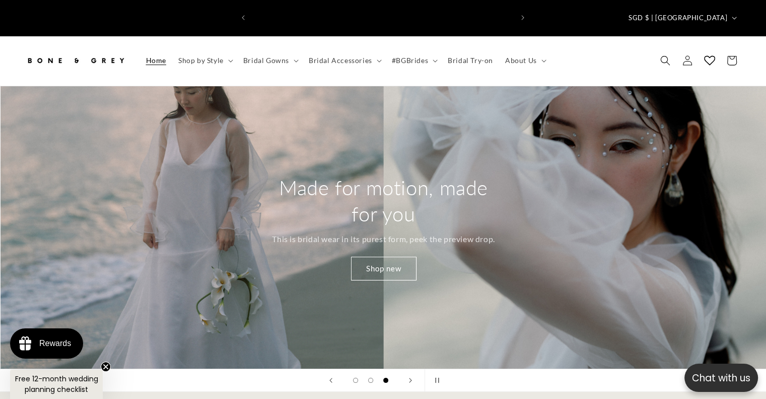
scroll to position [0, 261]
click at [524, 15] on icon "Next announcement" at bounding box center [523, 18] width 4 height 6
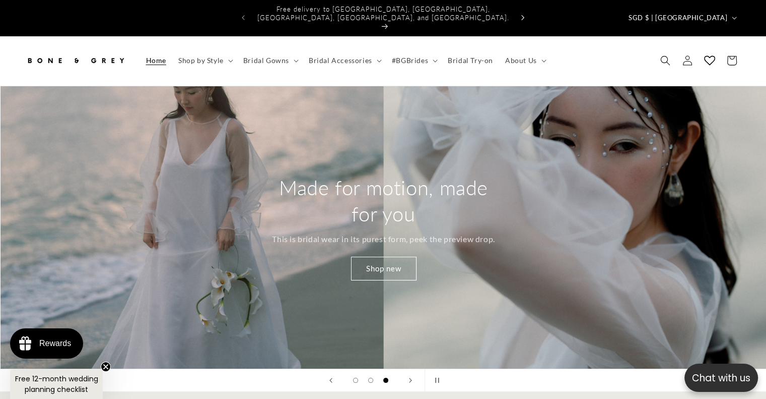
click at [524, 15] on icon "Next announcement" at bounding box center [523, 18] width 4 height 6
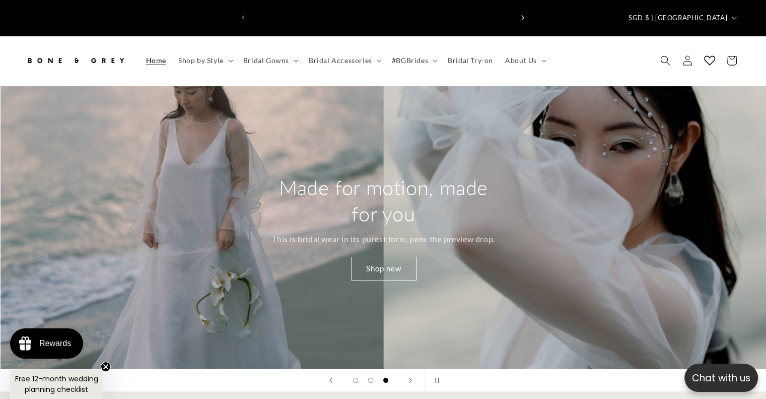
scroll to position [0, 0]
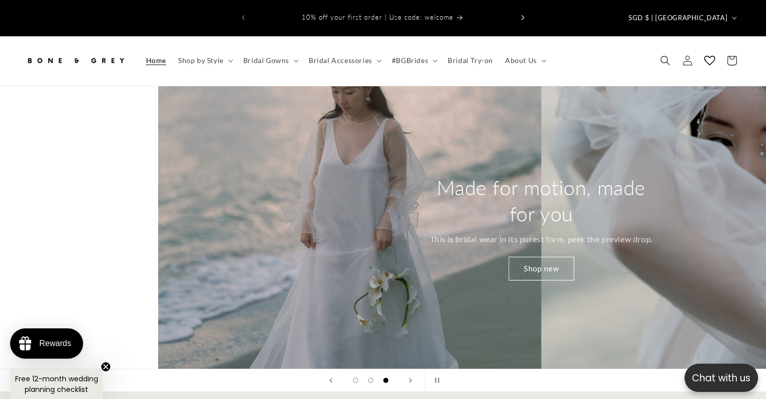
click at [524, 15] on icon "Next announcement" at bounding box center [523, 18] width 4 height 6
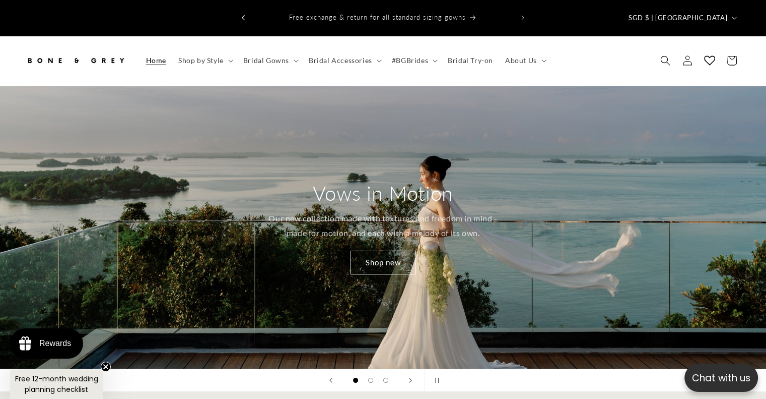
click at [242, 15] on icon "Previous announcement" at bounding box center [244, 18] width 4 height 6
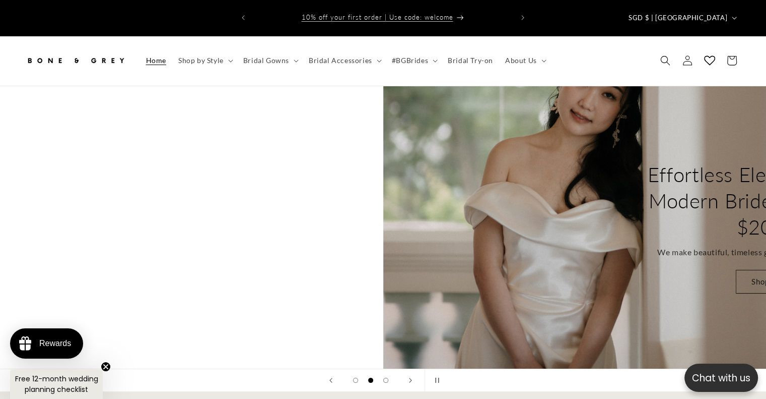
click at [429, 15] on p "10% off your first order | Use code: welcome" at bounding box center [382, 17] width 163 height 19
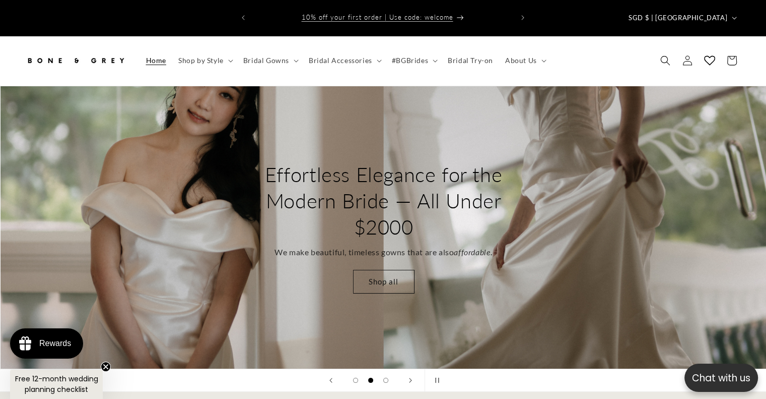
scroll to position [0, 766]
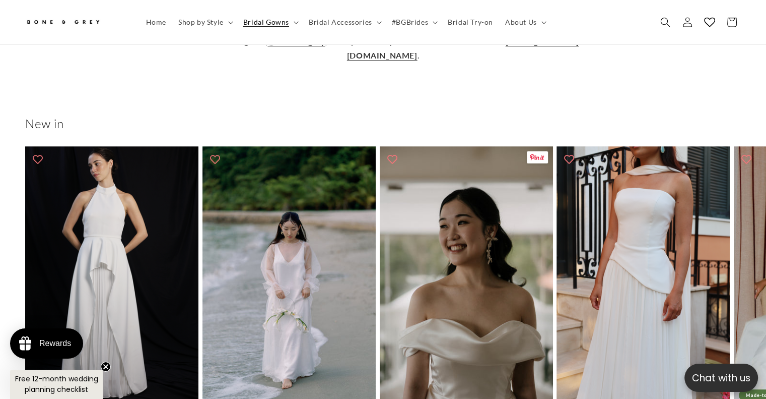
scroll to position [268, 0]
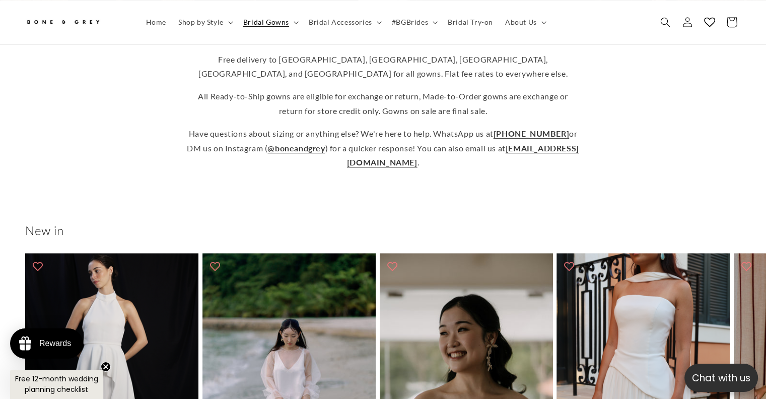
click at [737, 20] on icon at bounding box center [732, 22] width 10 height 10
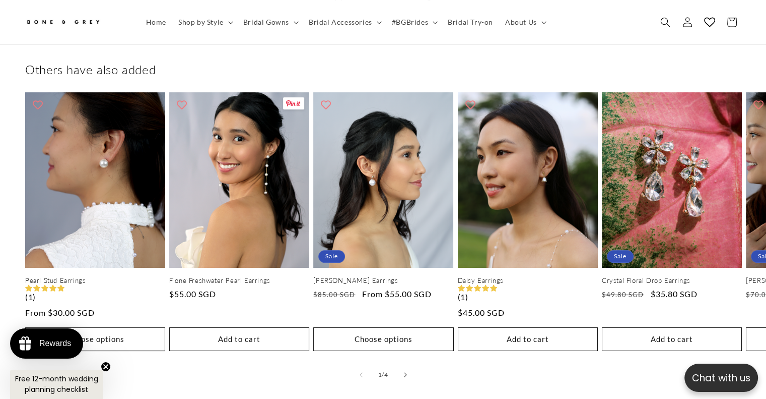
scroll to position [214, 0]
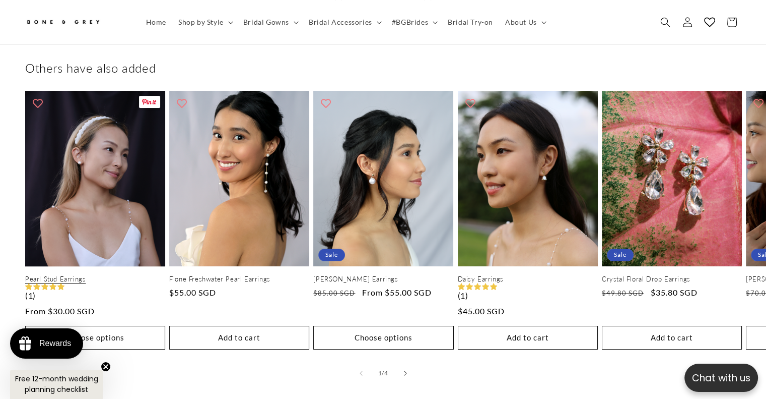
click at [71, 275] on link "Pearl Stud Earrings" at bounding box center [95, 279] width 140 height 9
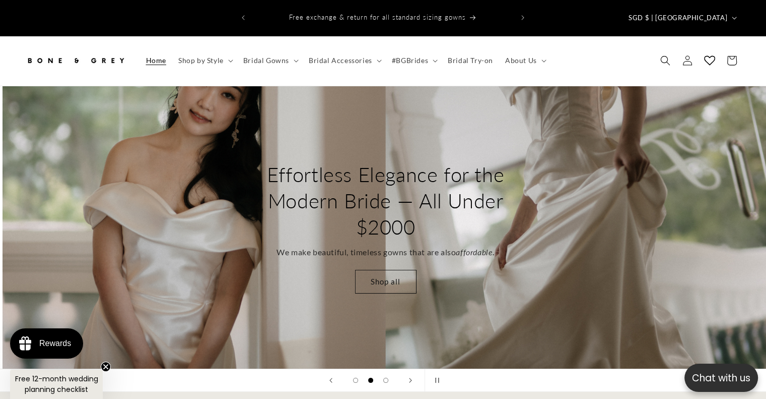
scroll to position [0, 766]
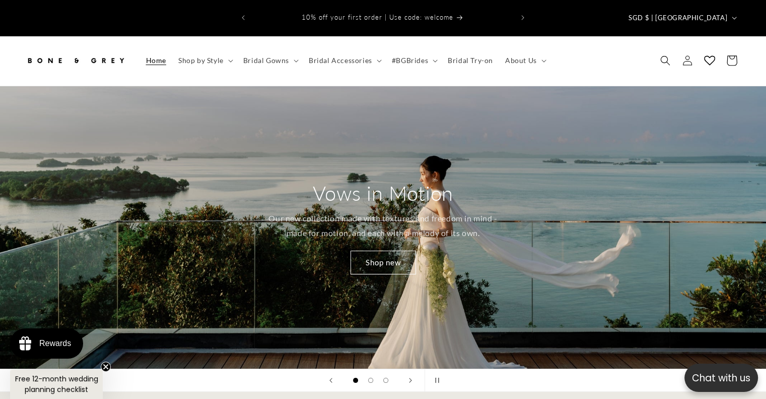
click at [727, 49] on icon at bounding box center [732, 61] width 24 height 24
click at [736, 56] on icon at bounding box center [732, 61] width 10 height 10
